Goal: Task Accomplishment & Management: Use online tool/utility

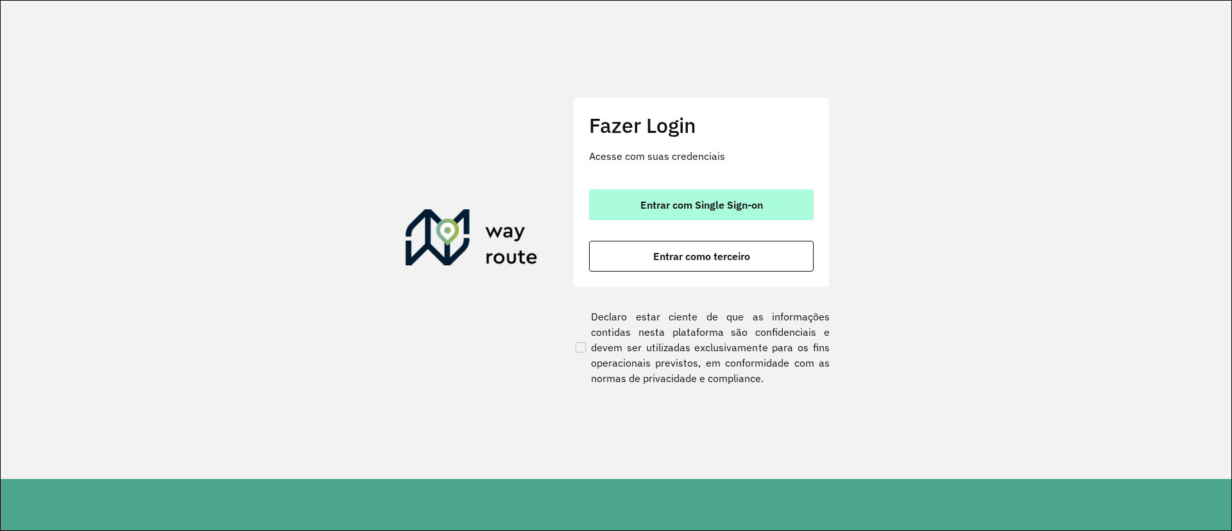
click at [701, 191] on button "Entrar com Single Sign-on" at bounding box center [701, 204] width 225 height 31
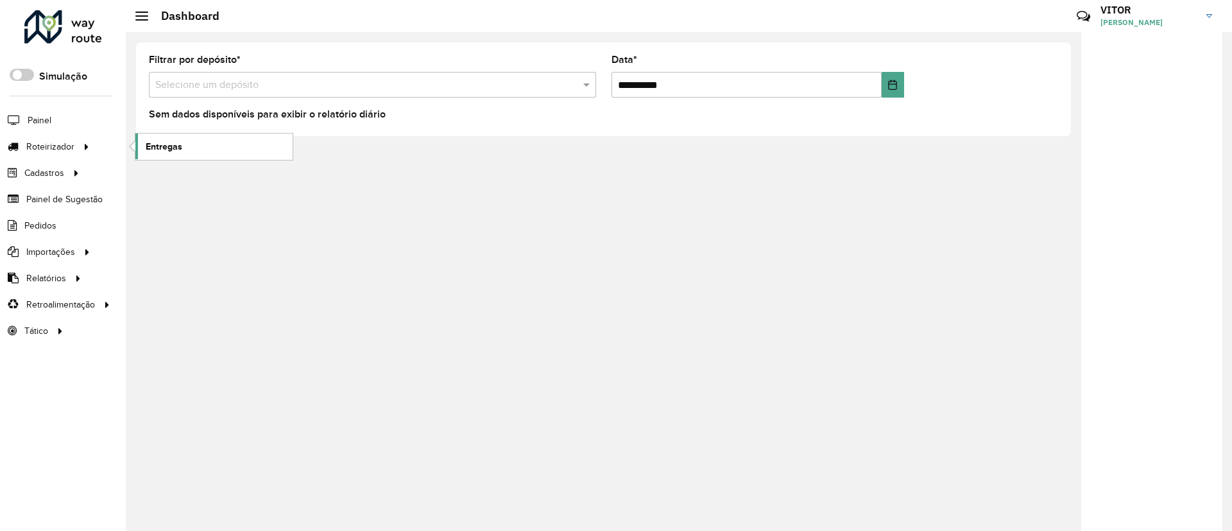
click at [158, 154] on link "Entregas" at bounding box center [213, 146] width 157 height 26
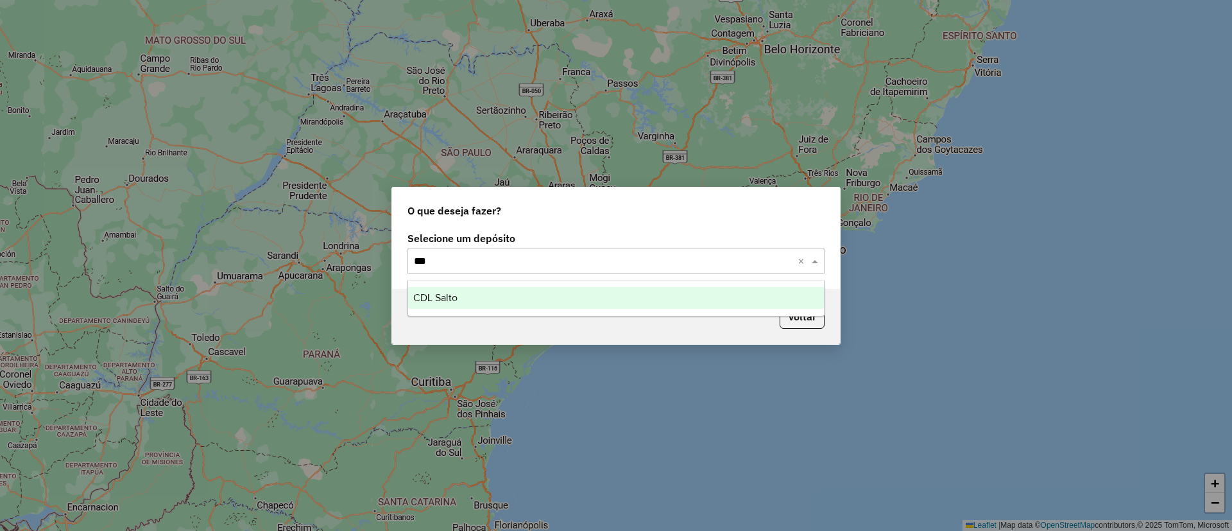
type input "****"
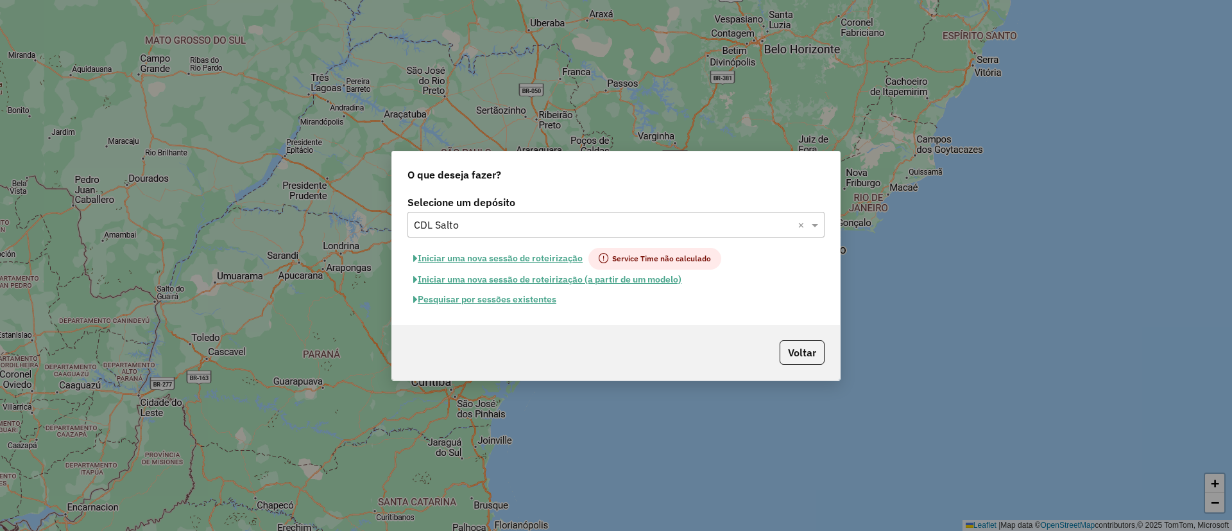
click at [487, 307] on button "Pesquisar por sessões existentes" at bounding box center [484, 299] width 155 height 20
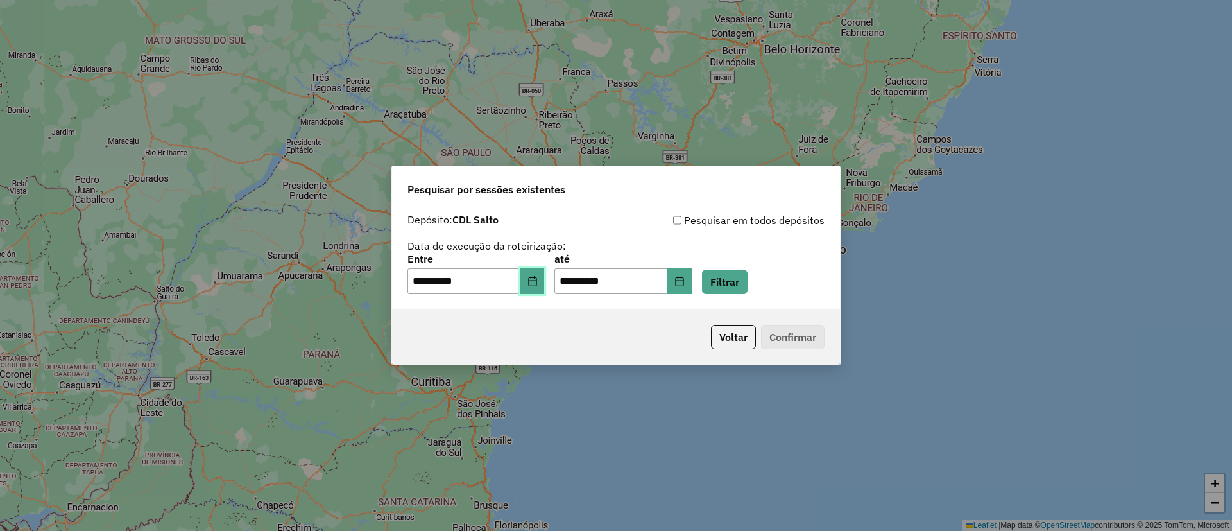
click at [545, 273] on button "Choose Date" at bounding box center [532, 281] width 24 height 26
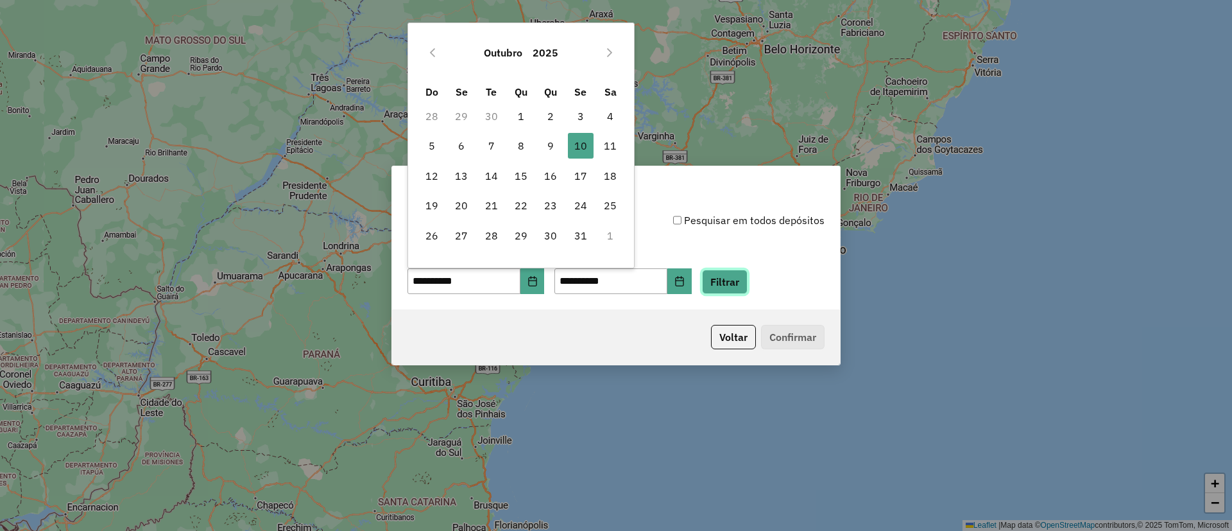
click at [741, 287] on button "Filtrar" at bounding box center [725, 281] width 46 height 24
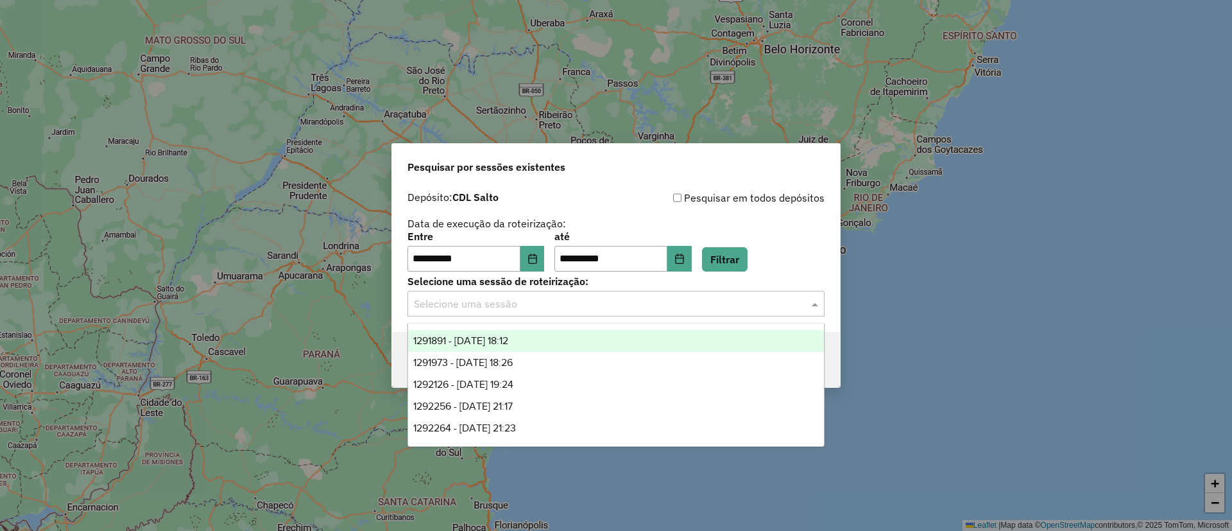
click at [635, 300] on input "text" at bounding box center [603, 303] width 379 height 15
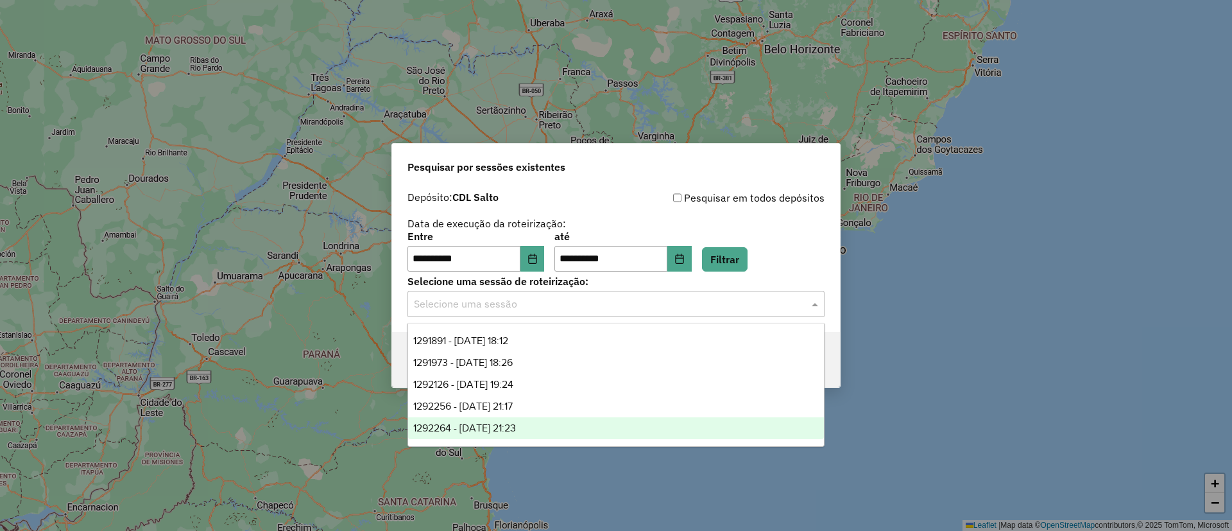
click at [472, 475] on div "**********" at bounding box center [616, 265] width 1232 height 531
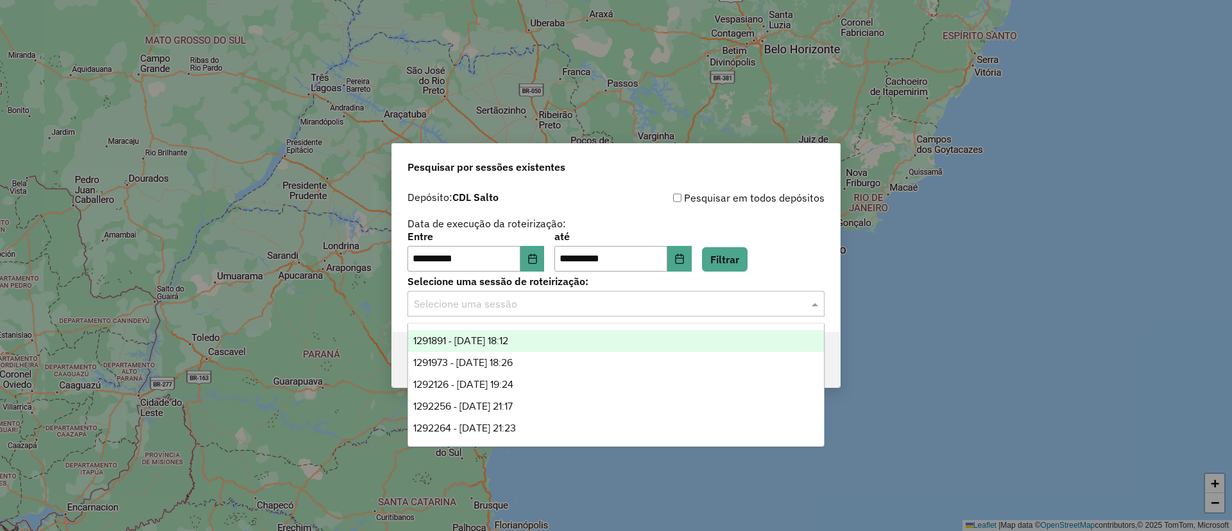
click at [717, 309] on input "text" at bounding box center [603, 303] width 379 height 15
click at [670, 330] on div "1291891 - 10/10/2025 18:12" at bounding box center [616, 341] width 416 height 22
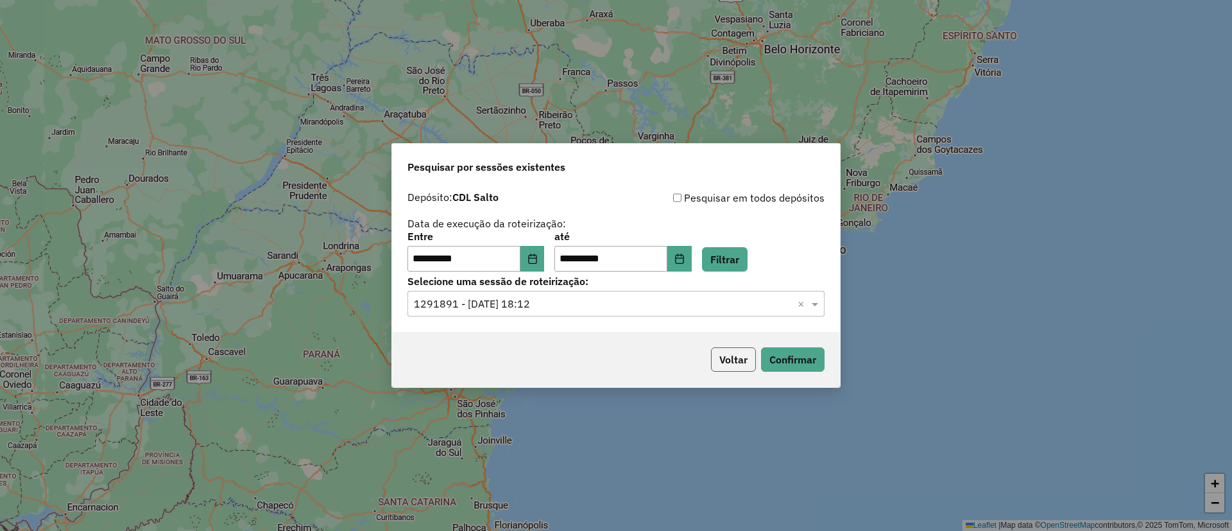
click at [735, 370] on button "Voltar" at bounding box center [733, 359] width 45 height 24
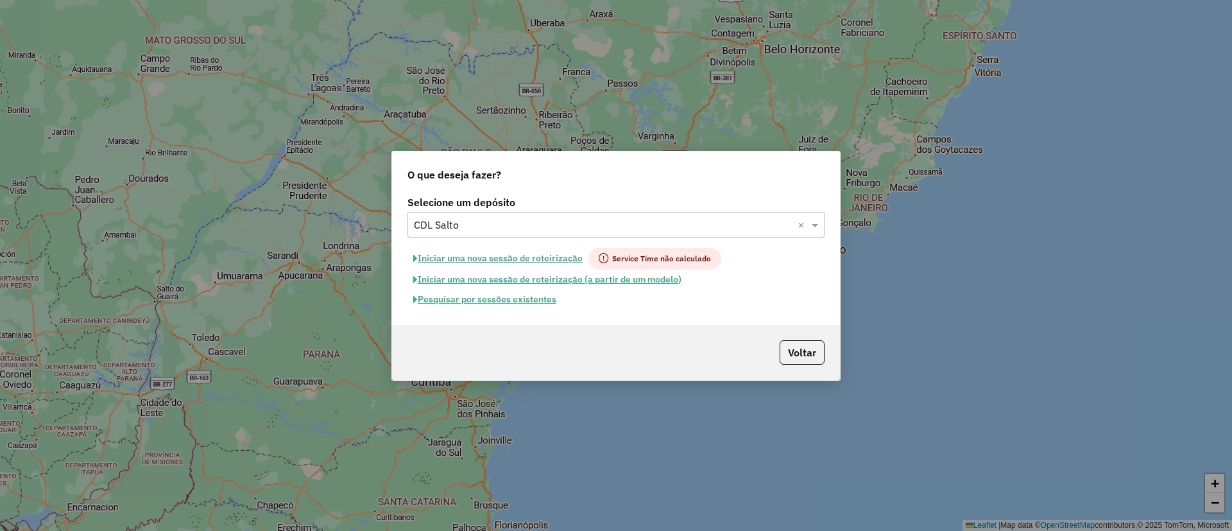
click at [504, 297] on button "Pesquisar por sessões existentes" at bounding box center [484, 299] width 155 height 20
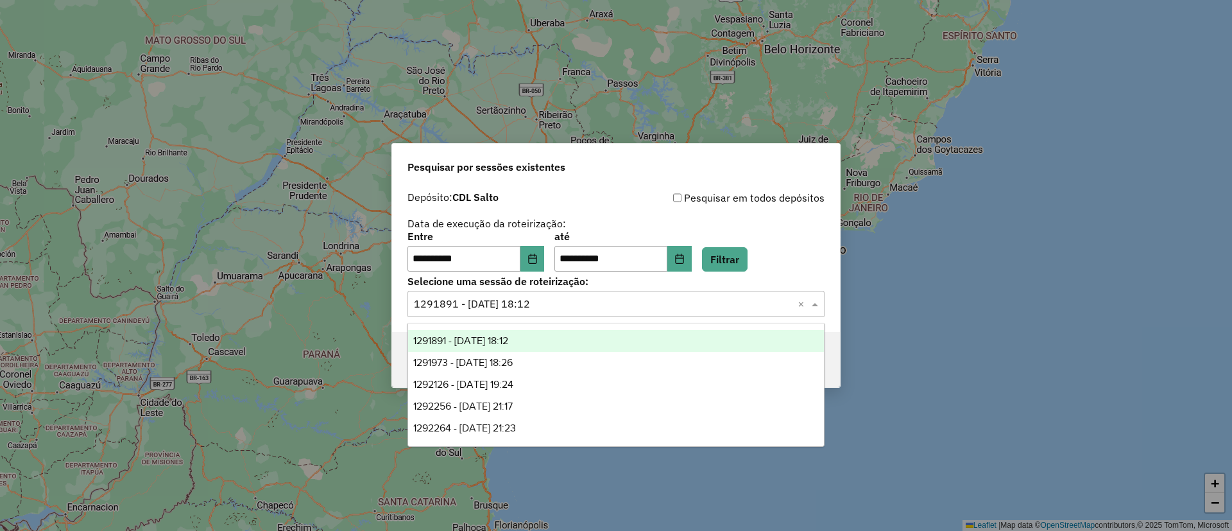
click at [533, 292] on div "Selecione uma sessão × 1291891 - 10/10/2025 18:12 ×" at bounding box center [615, 304] width 417 height 26
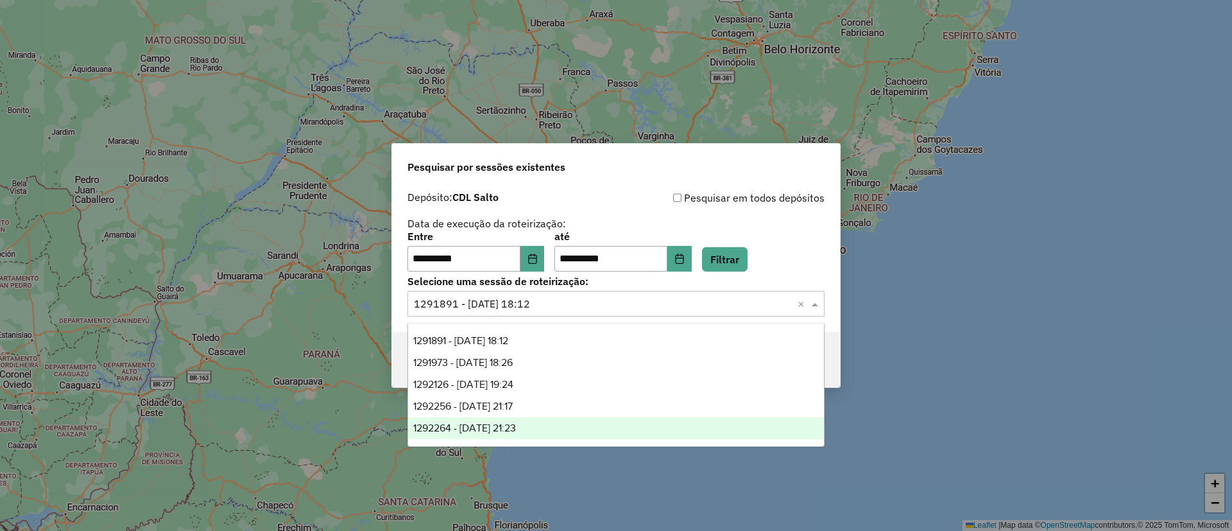
click at [526, 418] on div "1292264 - 10/10/2025 21:23" at bounding box center [616, 428] width 416 height 22
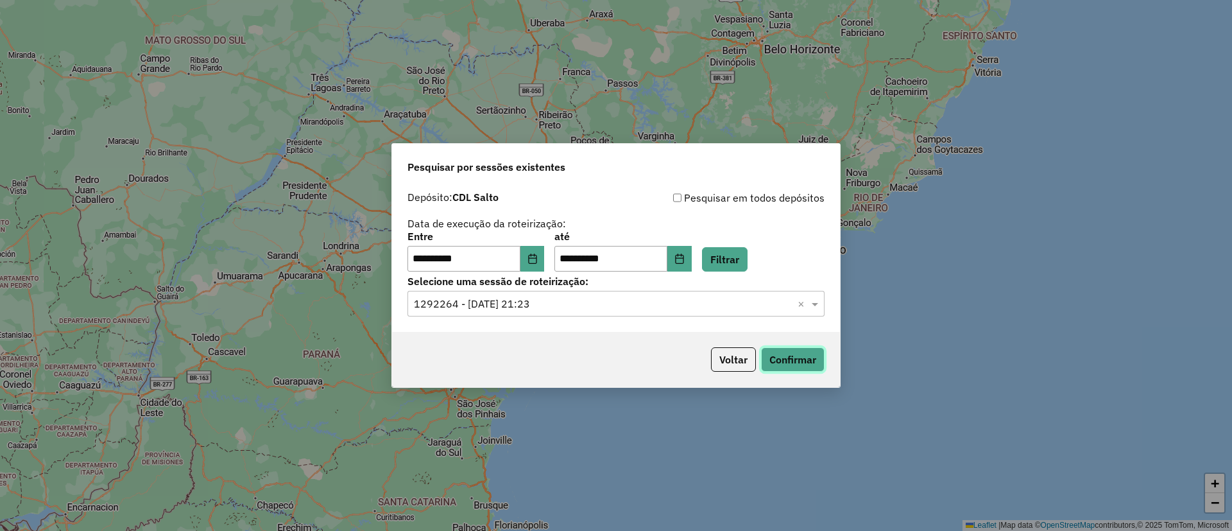
click at [782, 364] on button "Confirmar" at bounding box center [793, 359] width 64 height 24
click at [818, 357] on button "Confirmar" at bounding box center [793, 359] width 64 height 24
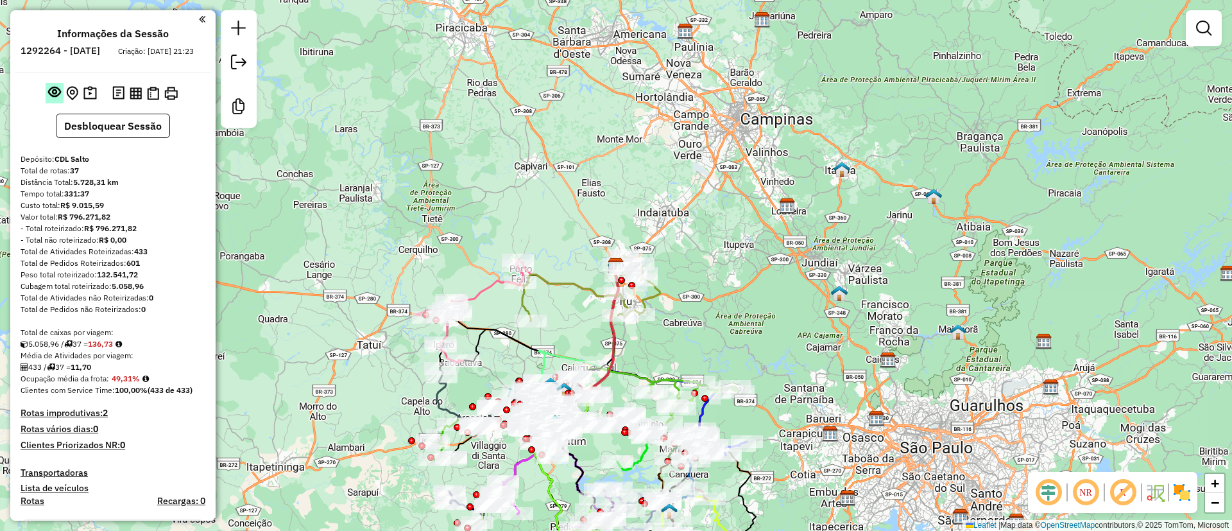
click at [55, 98] on em at bounding box center [54, 91] width 13 height 13
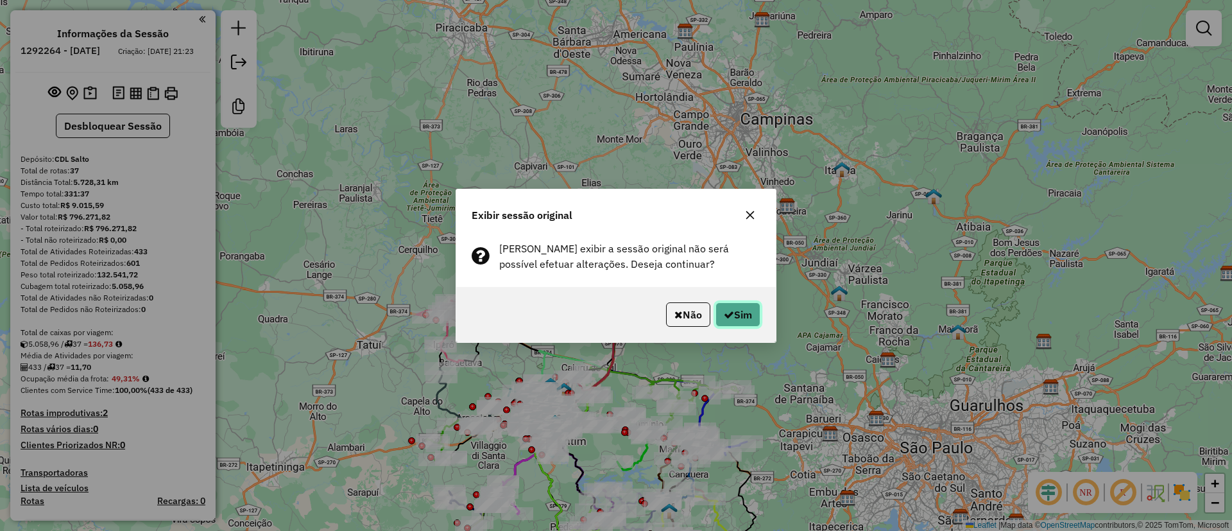
click at [747, 316] on button "Sim" at bounding box center [737, 314] width 45 height 24
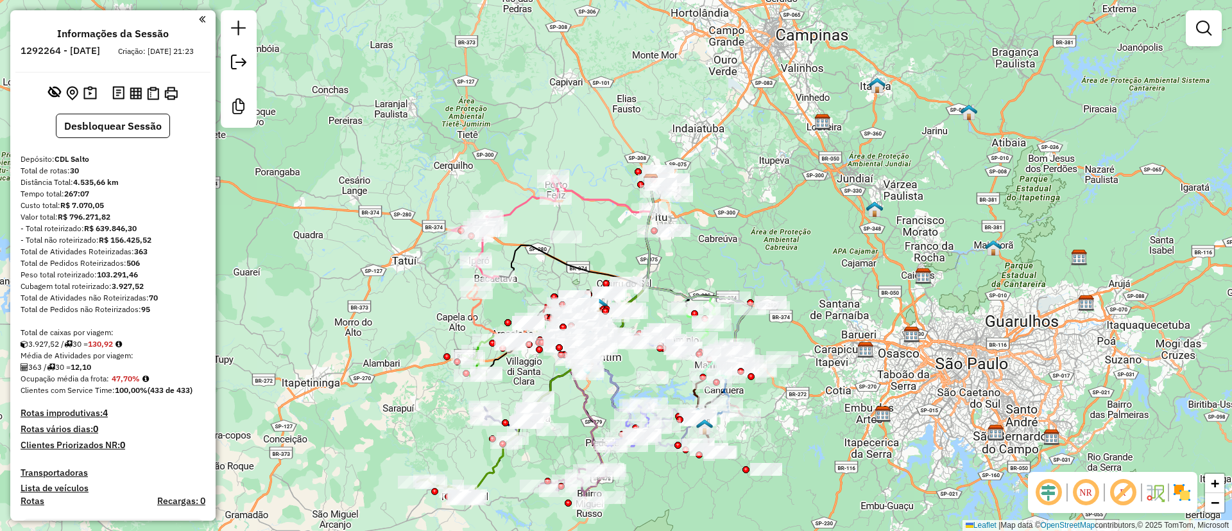
drag, startPoint x: 407, startPoint y: 126, endPoint x: 444, endPoint y: 32, distance: 101.2
click at [444, 32] on div "Janela de atendimento Grade de atendimento Capacidade Transportadoras Veículos …" at bounding box center [616, 265] width 1232 height 531
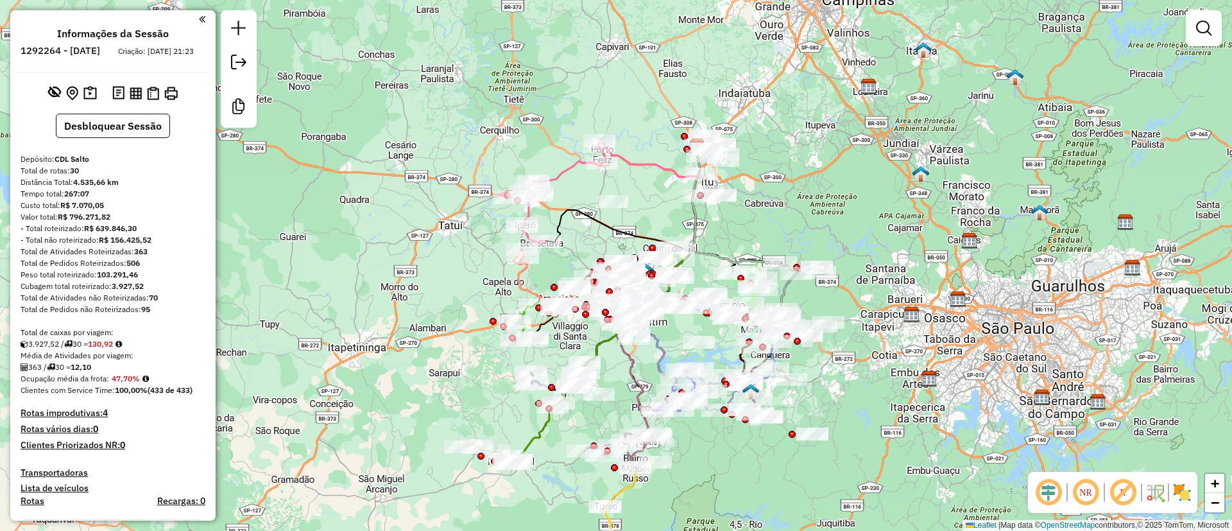
drag, startPoint x: 422, startPoint y: 145, endPoint x: 467, endPoint y: 123, distance: 50.8
click at [467, 123] on div "Janela de atendimento Grade de atendimento Capacidade Transportadoras Veículos …" at bounding box center [616, 265] width 1232 height 531
